Goal: Task Accomplishment & Management: Use online tool/utility

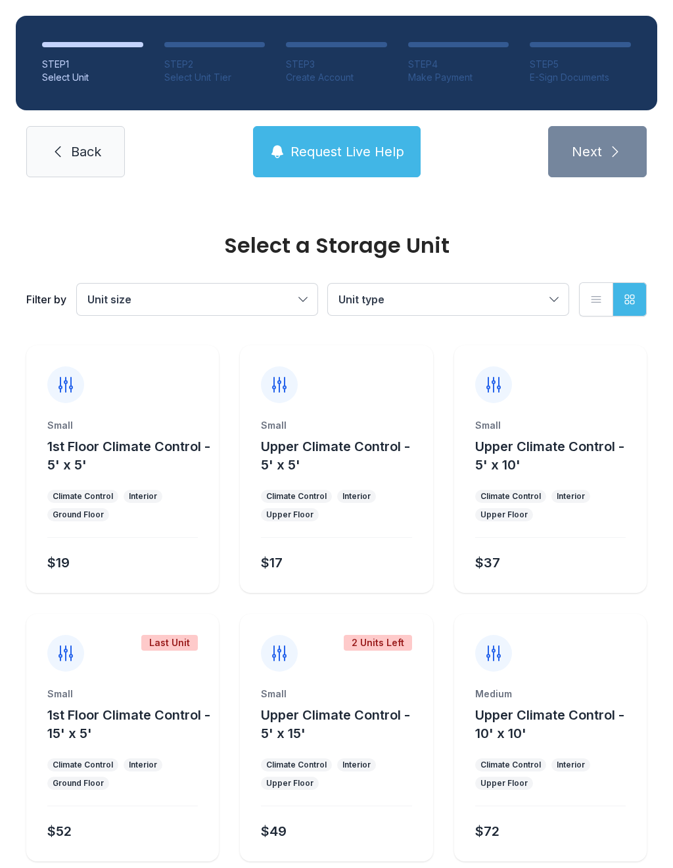
click at [64, 162] on link "Back" at bounding box center [75, 151] width 99 height 51
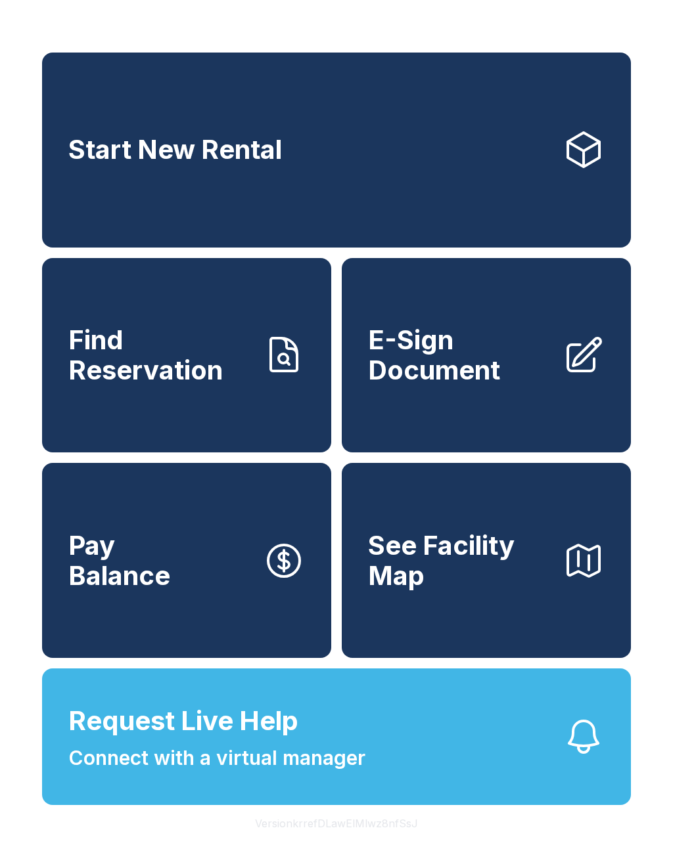
click at [197, 369] on span "Find Reservation" at bounding box center [160, 355] width 184 height 60
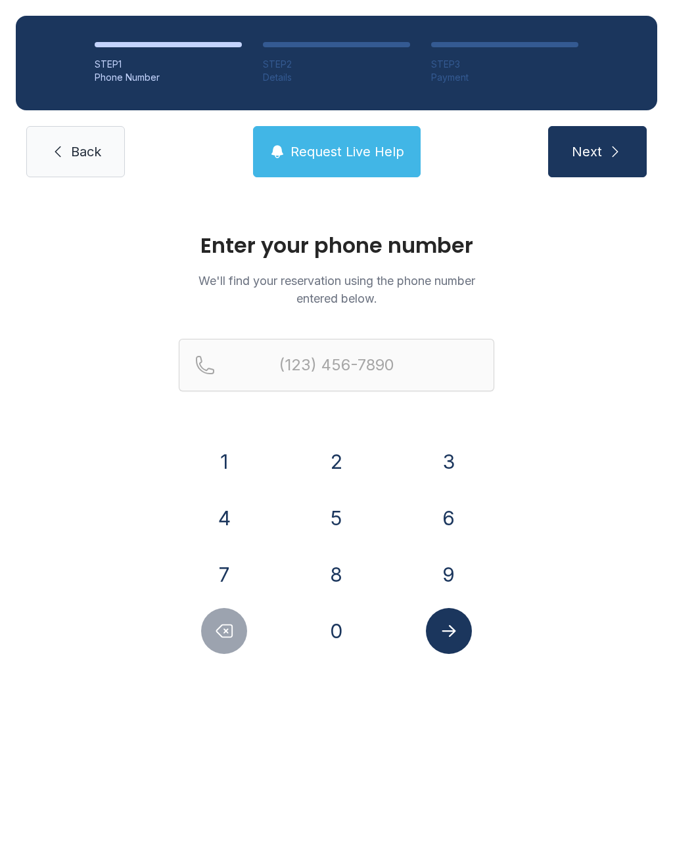
click at [246, 514] on button "4" at bounding box center [224, 518] width 46 height 46
click at [345, 652] on button "0" at bounding box center [336, 631] width 46 height 46
click at [238, 522] on button "4" at bounding box center [224, 518] width 46 height 46
click at [444, 444] on button "3" at bounding box center [449, 462] width 46 height 46
click at [333, 513] on button "5" at bounding box center [336, 518] width 46 height 46
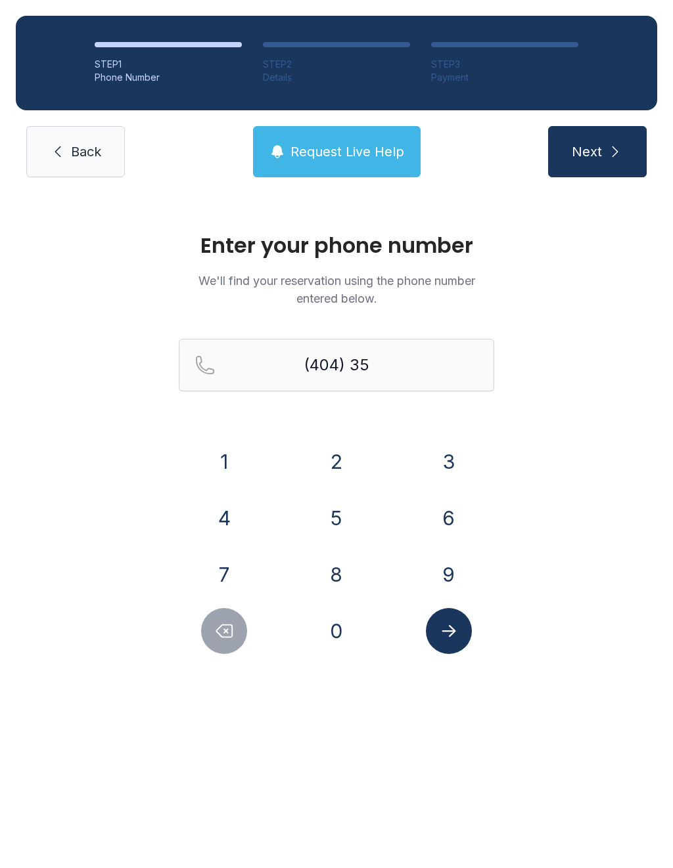
click at [449, 445] on button "3" at bounding box center [449, 462] width 46 height 46
click at [438, 512] on button "6" at bounding box center [449, 518] width 46 height 46
click at [230, 573] on button "7" at bounding box center [224, 575] width 46 height 46
click at [346, 511] on button "5" at bounding box center [336, 518] width 46 height 46
click at [441, 515] on button "6" at bounding box center [449, 518] width 46 height 46
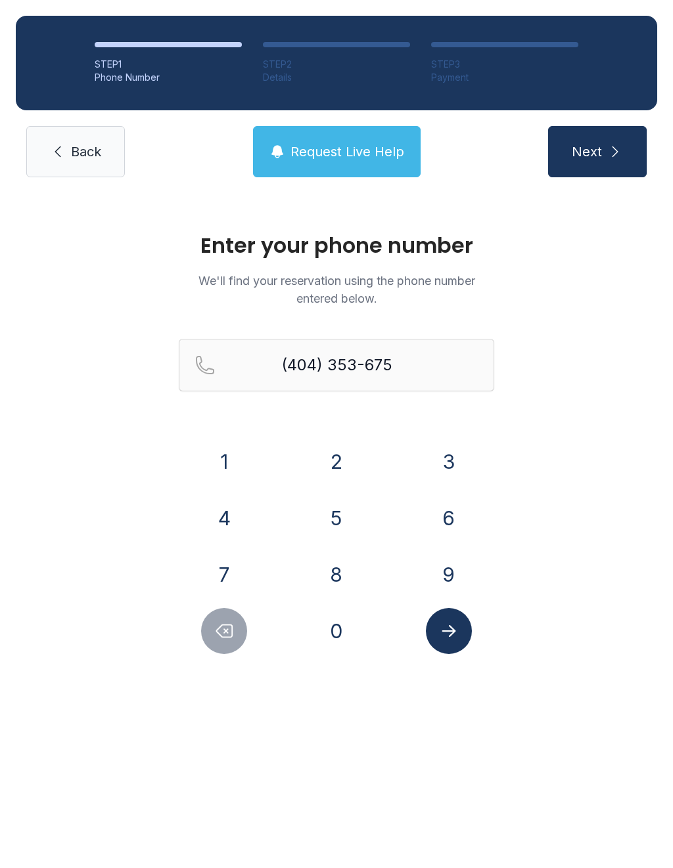
type input "[PHONE_NUMBER]"
click at [454, 648] on button "Submit lookup form" at bounding box center [449, 631] width 46 height 46
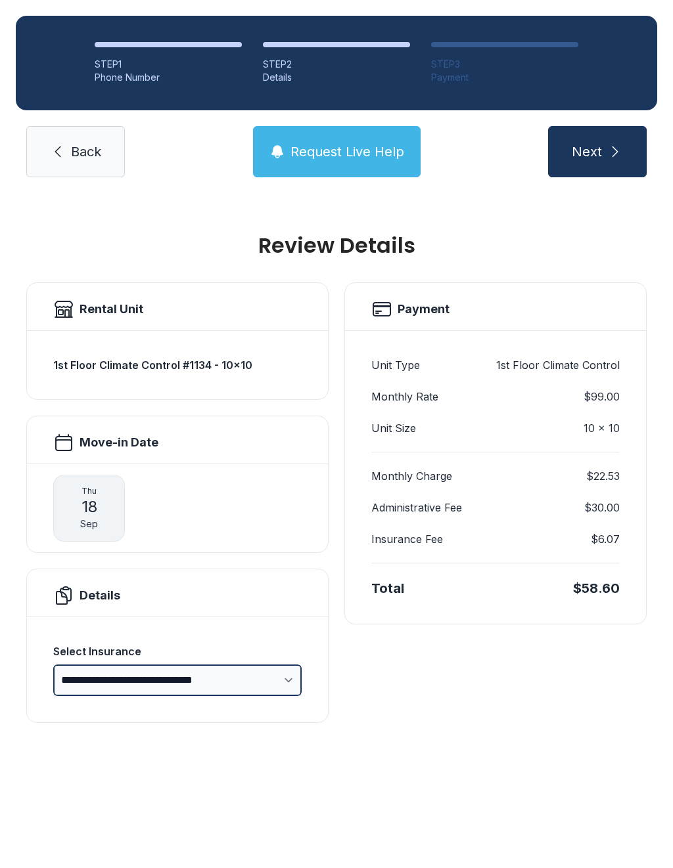
click at [72, 667] on select "**********" at bounding box center [177, 681] width 248 height 32
click at [600, 161] on button "Next" at bounding box center [597, 151] width 99 height 51
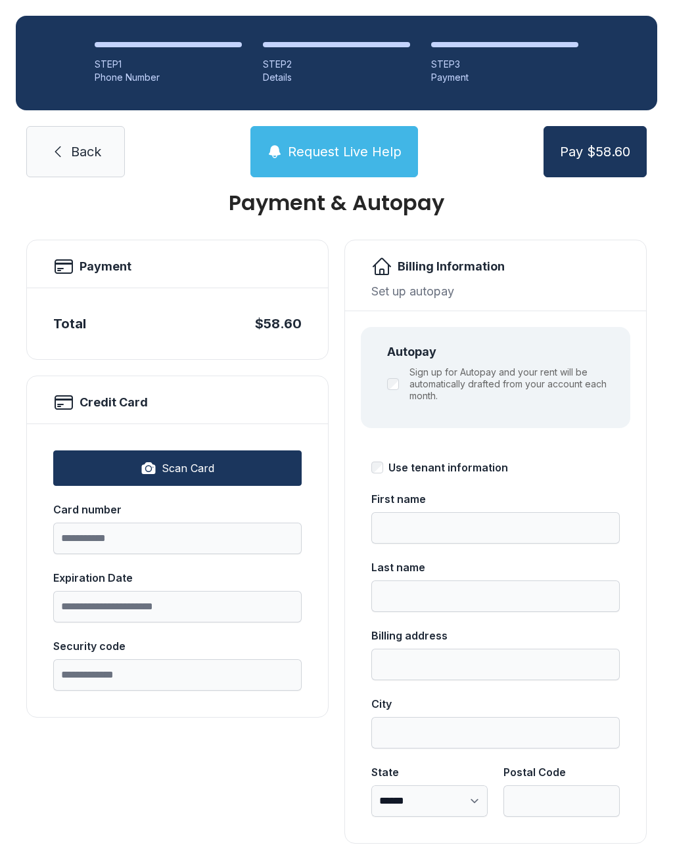
scroll to position [42, 0]
click at [62, 145] on icon at bounding box center [58, 152] width 16 height 16
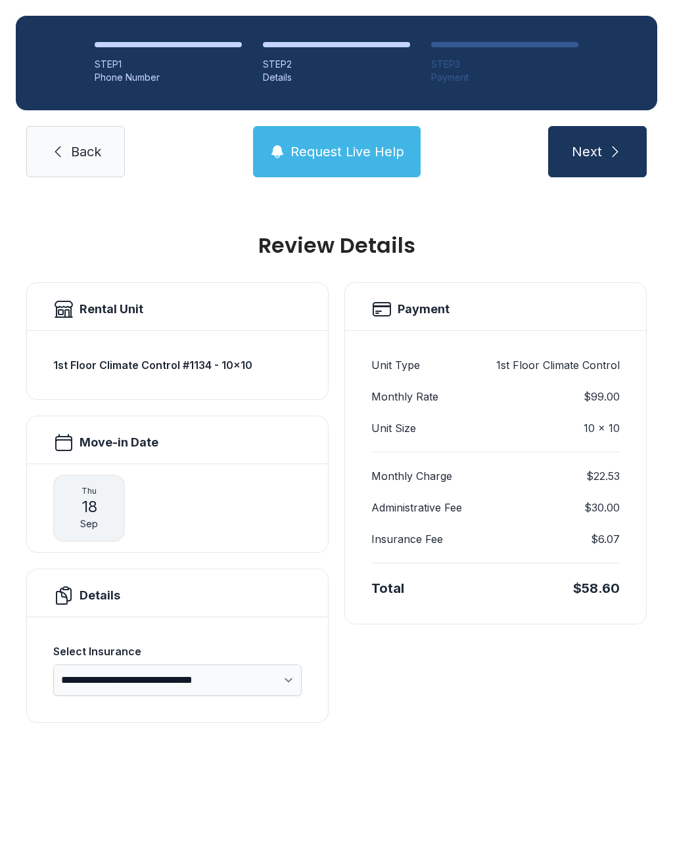
click at [59, 154] on icon at bounding box center [58, 152] width 16 height 16
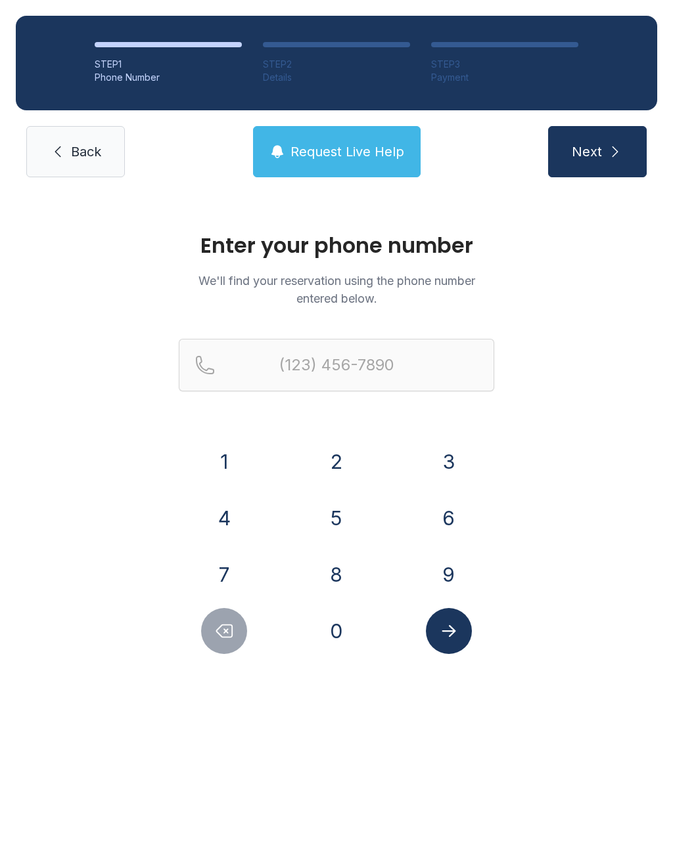
click at [217, 508] on button "4" at bounding box center [224, 518] width 46 height 46
click at [323, 647] on button "0" at bounding box center [336, 631] width 46 height 46
click at [239, 516] on button "4" at bounding box center [224, 518] width 46 height 46
click at [449, 474] on button "3" at bounding box center [449, 462] width 46 height 46
click at [345, 506] on button "5" at bounding box center [336, 518] width 46 height 46
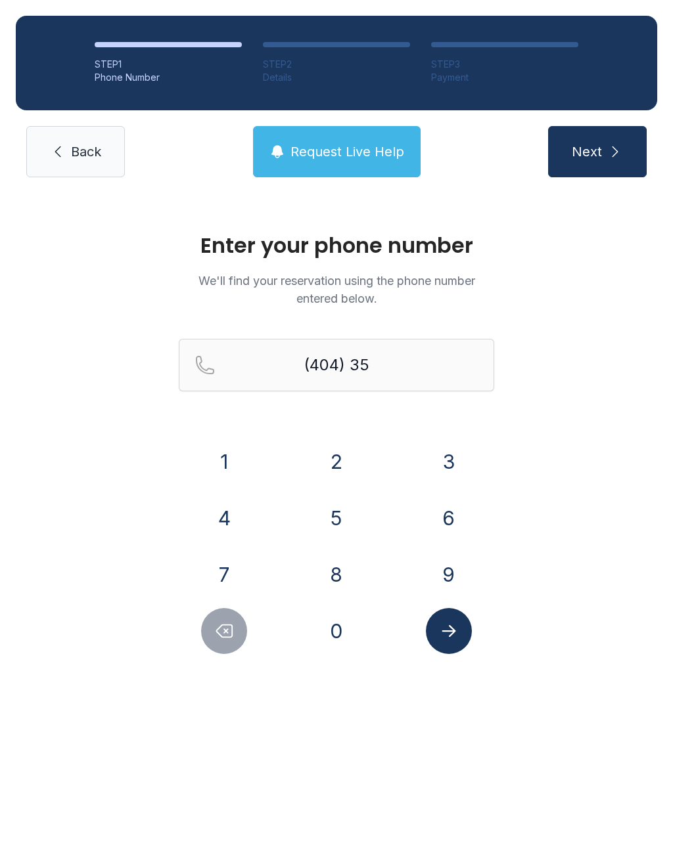
click at [451, 452] on button "3" at bounding box center [449, 462] width 46 height 46
click at [431, 514] on button "6" at bounding box center [449, 518] width 46 height 46
click at [226, 552] on button "7" at bounding box center [224, 575] width 46 height 46
click at [346, 510] on button "5" at bounding box center [336, 518] width 46 height 46
click at [445, 533] on button "6" at bounding box center [449, 518] width 46 height 46
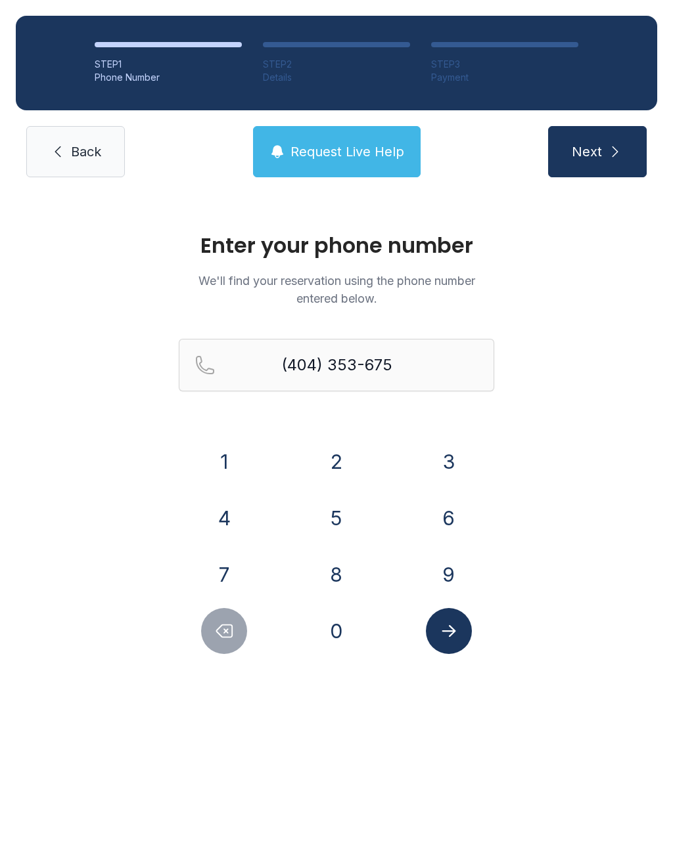
type input "[PHONE_NUMBER]"
click at [447, 653] on button "Submit lookup form" at bounding box center [449, 631] width 46 height 46
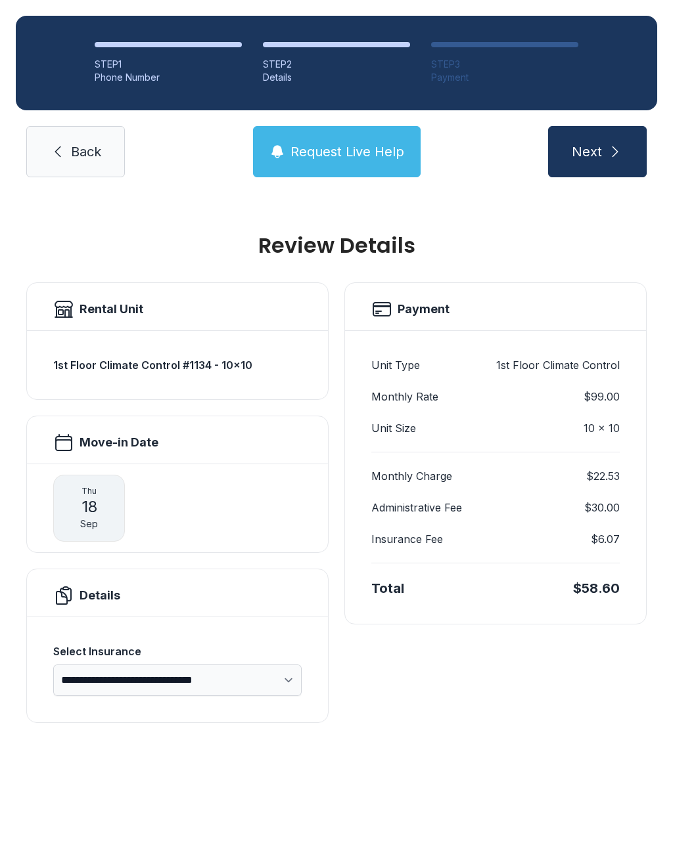
click at [600, 156] on span "Next" at bounding box center [587, 152] width 30 height 18
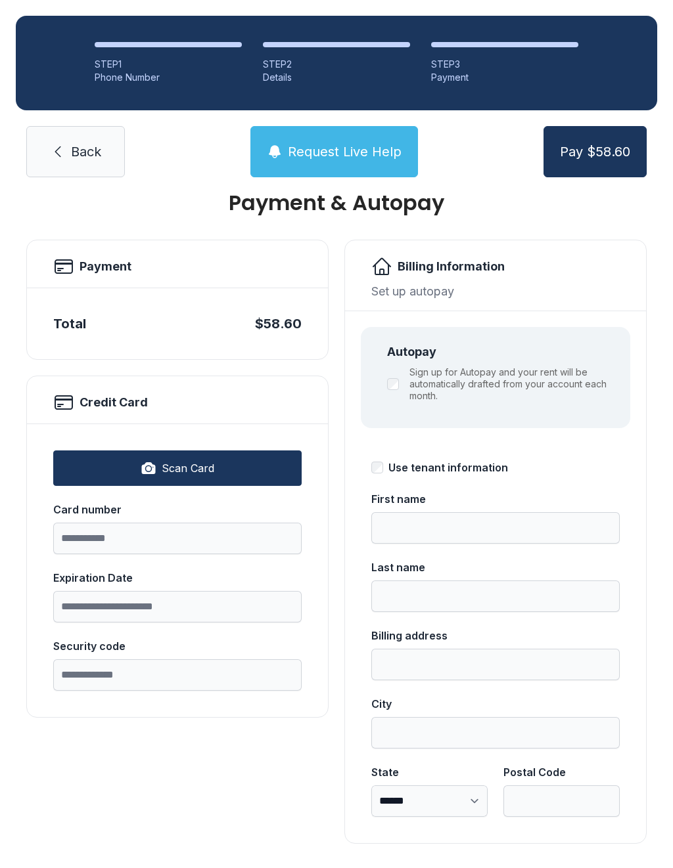
scroll to position [42, 0]
click at [72, 139] on link "Back" at bounding box center [75, 151] width 99 height 51
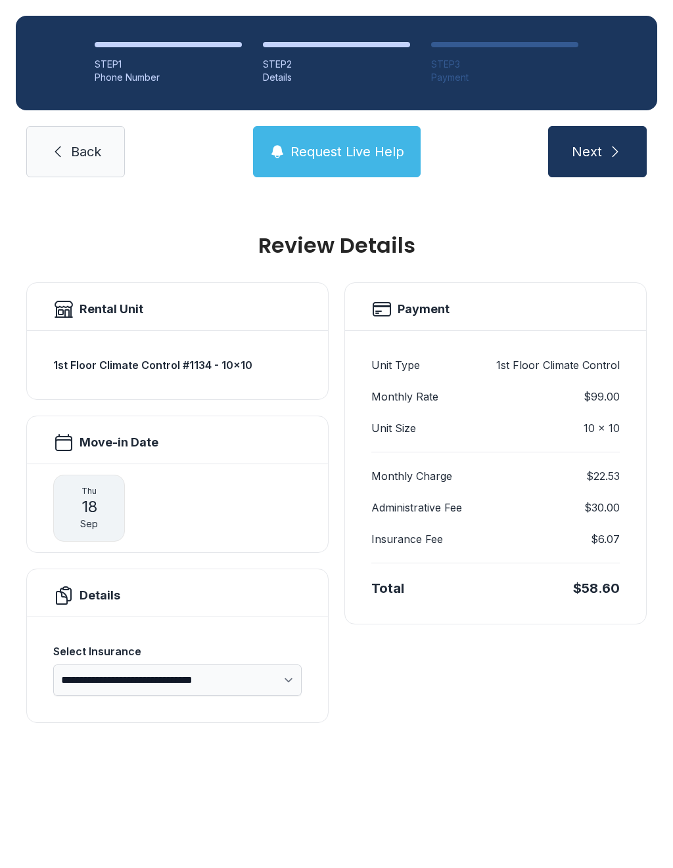
click at [74, 144] on span "Back" at bounding box center [86, 152] width 30 height 18
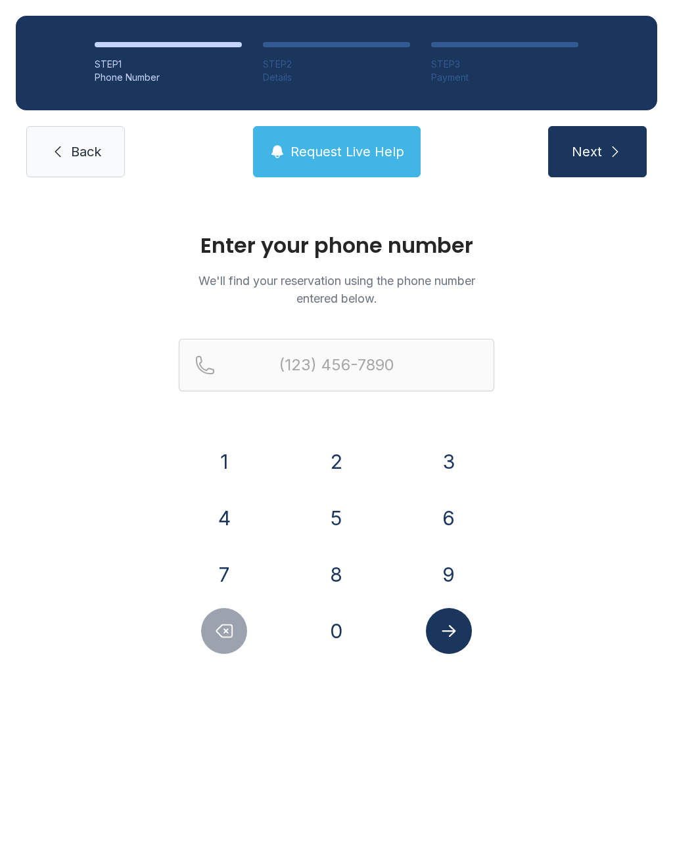
click at [43, 154] on link "Back" at bounding box center [75, 151] width 99 height 51
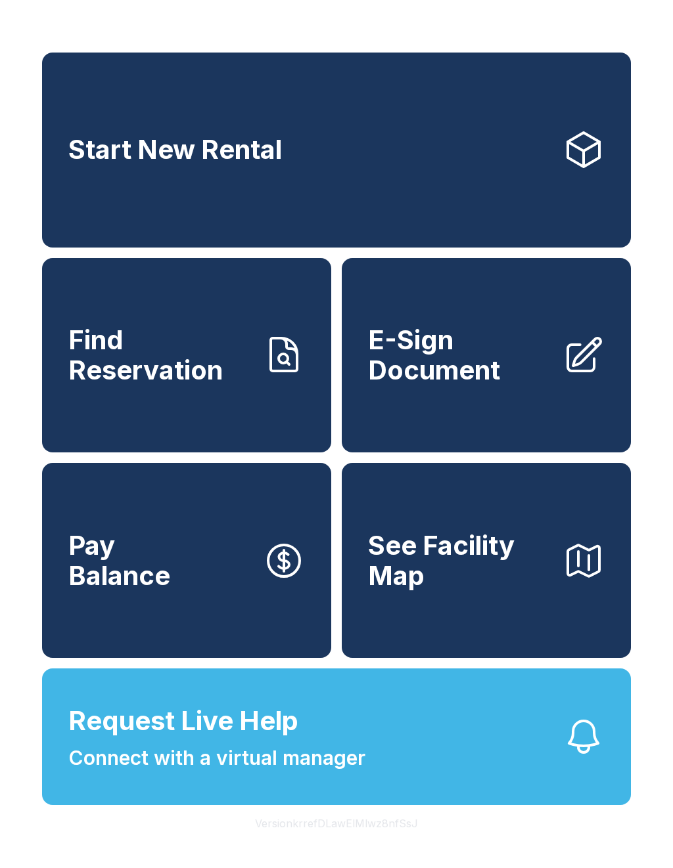
click at [498, 551] on button "See Facility Map" at bounding box center [486, 560] width 289 height 195
click at [119, 409] on link "Find Reservation" at bounding box center [186, 355] width 289 height 195
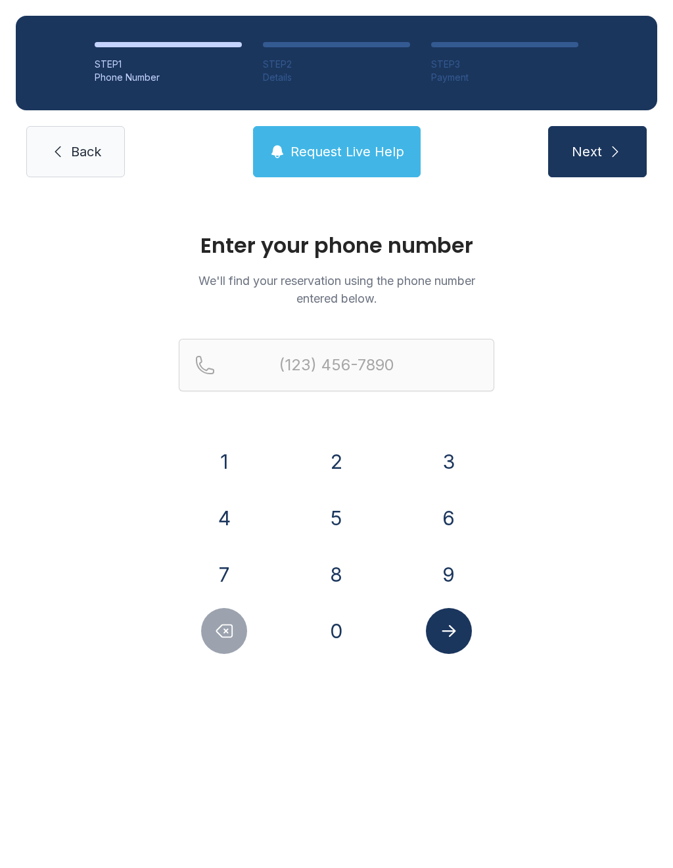
click at [229, 522] on button "4" at bounding box center [224, 518] width 46 height 46
click at [341, 641] on button "0" at bounding box center [336, 631] width 46 height 46
click at [225, 491] on div "1 2 3 4 5 6 7 8 9 0" at bounding box center [336, 546] width 315 height 215
click at [445, 468] on button "3" at bounding box center [449, 462] width 46 height 46
click at [228, 635] on icon "Delete number" at bounding box center [224, 631] width 20 height 20
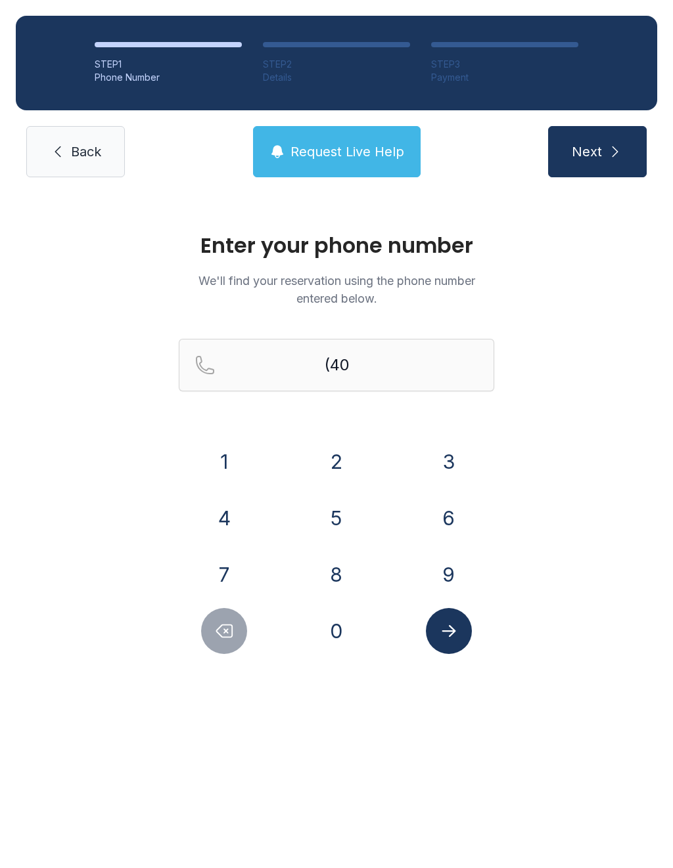
click at [225, 522] on button "4" at bounding box center [224, 518] width 46 height 46
click at [439, 468] on button "3" at bounding box center [449, 462] width 46 height 46
click at [347, 507] on button "5" at bounding box center [336, 518] width 46 height 46
click at [447, 459] on button "3" at bounding box center [449, 462] width 46 height 46
click at [447, 521] on button "6" at bounding box center [449, 518] width 46 height 46
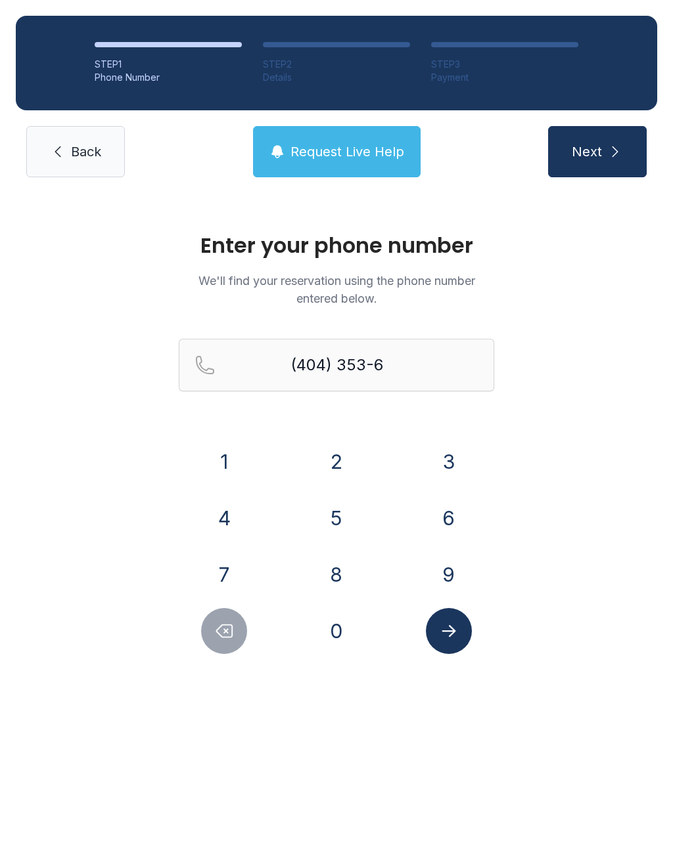
click at [238, 574] on button "7" at bounding box center [224, 575] width 46 height 46
click at [325, 522] on button "5" at bounding box center [336, 518] width 46 height 46
click at [436, 511] on button "6" at bounding box center [449, 518] width 46 height 46
type input "[PHONE_NUMBER]"
click at [445, 634] on icon "Submit lookup form" at bounding box center [449, 631] width 20 height 20
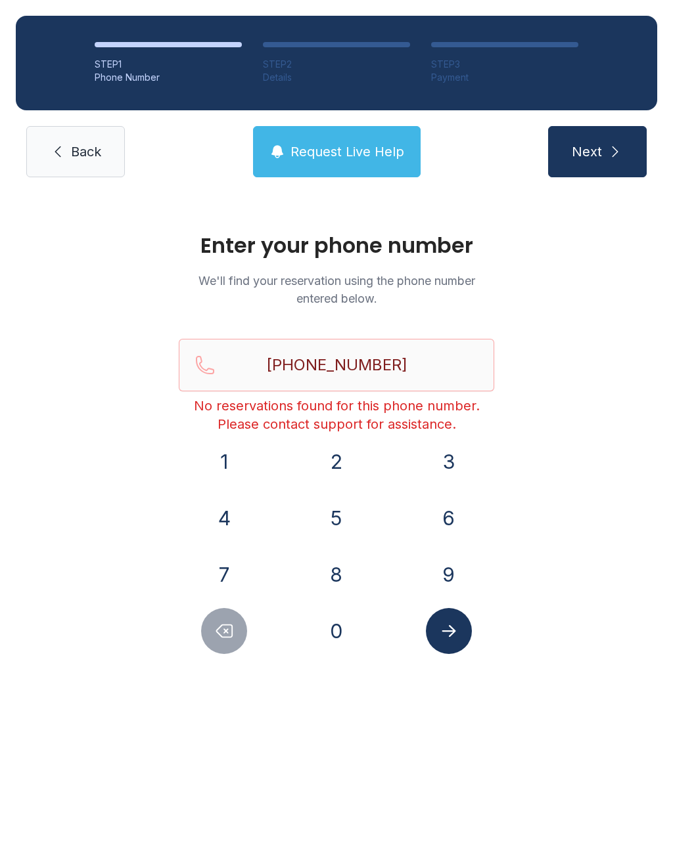
click at [92, 154] on span "Back" at bounding box center [86, 152] width 30 height 18
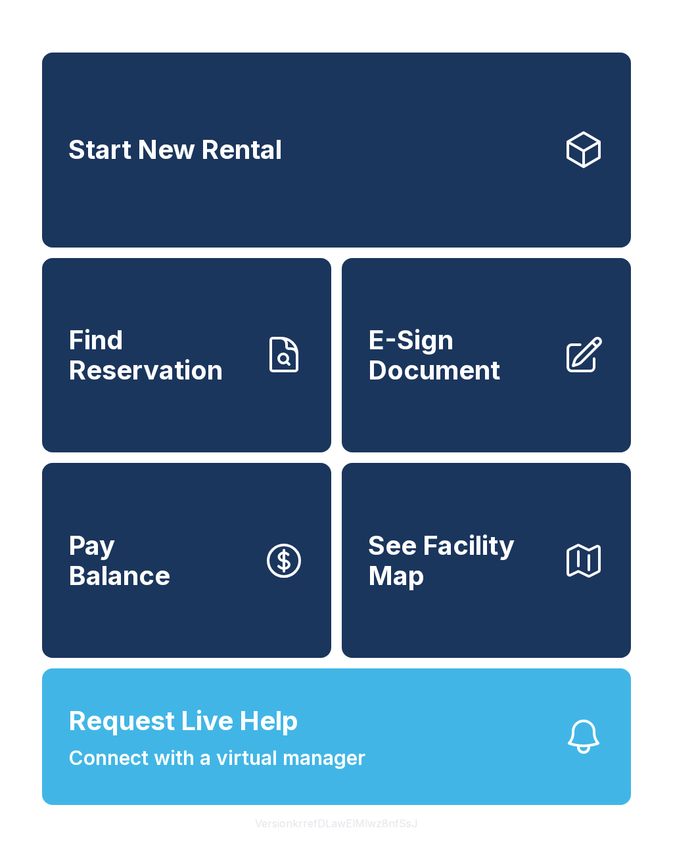
click at [473, 349] on span "E-Sign Document" at bounding box center [460, 355] width 184 height 60
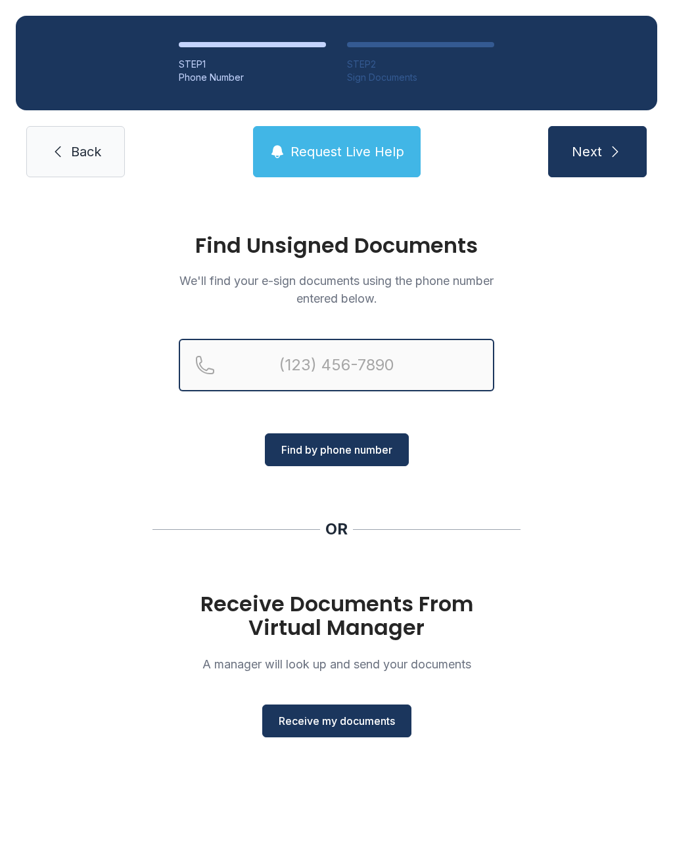
click at [376, 358] on input "Reservation phone number" at bounding box center [336, 365] width 315 height 53
type input "(404)"
click at [104, 161] on link "Back" at bounding box center [75, 151] width 99 height 51
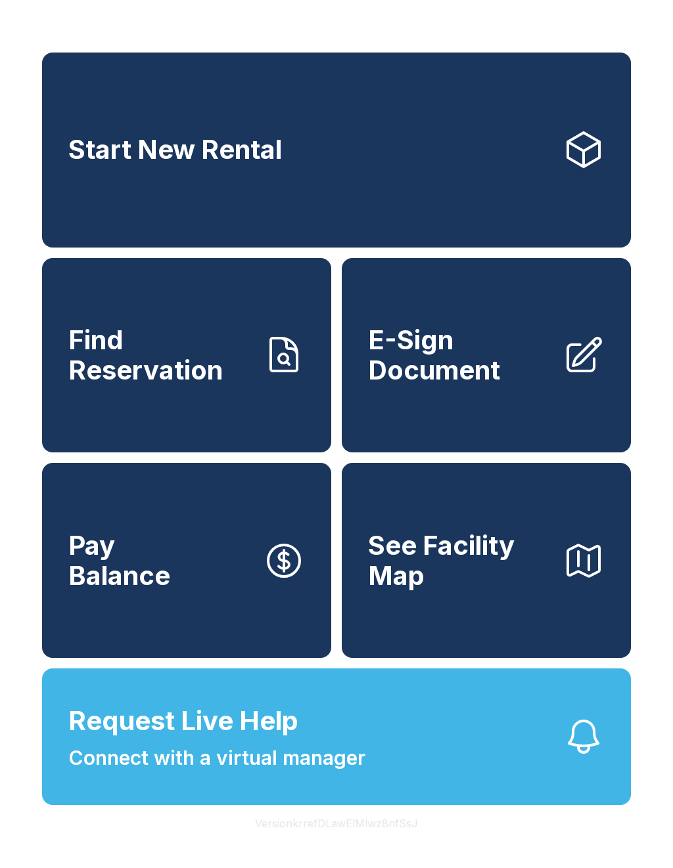
click at [524, 380] on span "E-Sign Document" at bounding box center [460, 355] width 184 height 60
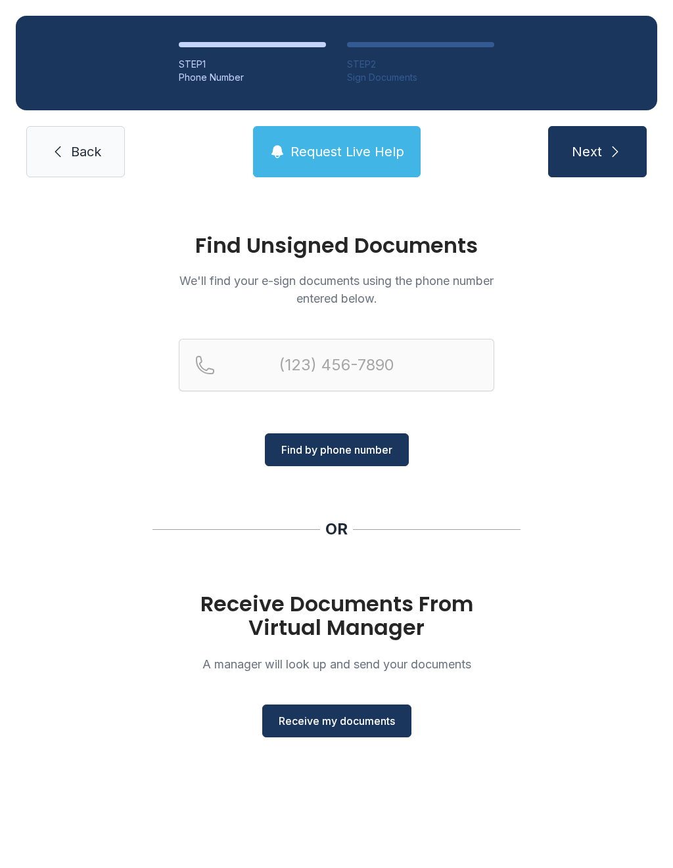
click at [365, 736] on button "Receive my documents" at bounding box center [336, 721] width 149 height 33
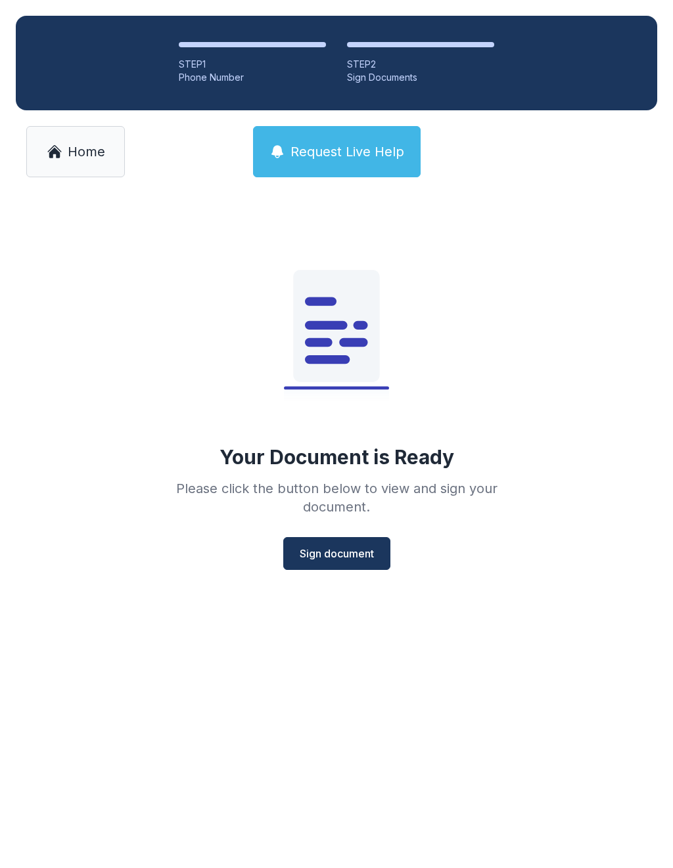
click at [348, 553] on span "Sign document" at bounding box center [337, 554] width 74 height 16
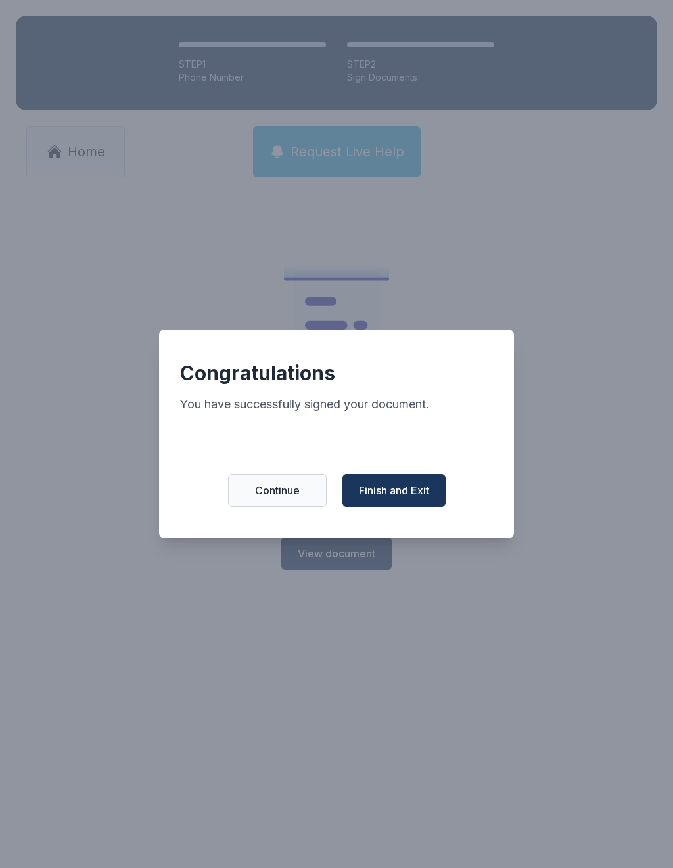
click at [432, 529] on div "Congratulations You have successfully signed your document. Continue Finish and…" at bounding box center [336, 434] width 355 height 209
click at [407, 487] on button "Finish and Exit" at bounding box center [393, 490] width 103 height 33
